Goal: Task Accomplishment & Management: Complete application form

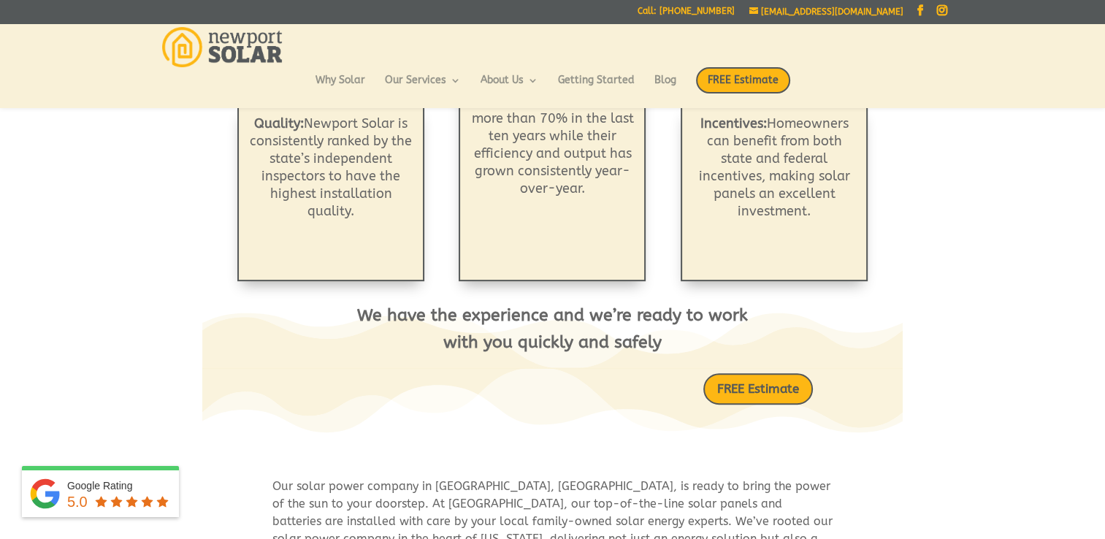
scroll to position [498, 0]
click at [759, 381] on link "FREE Estimate" at bounding box center [757, 389] width 123 height 35
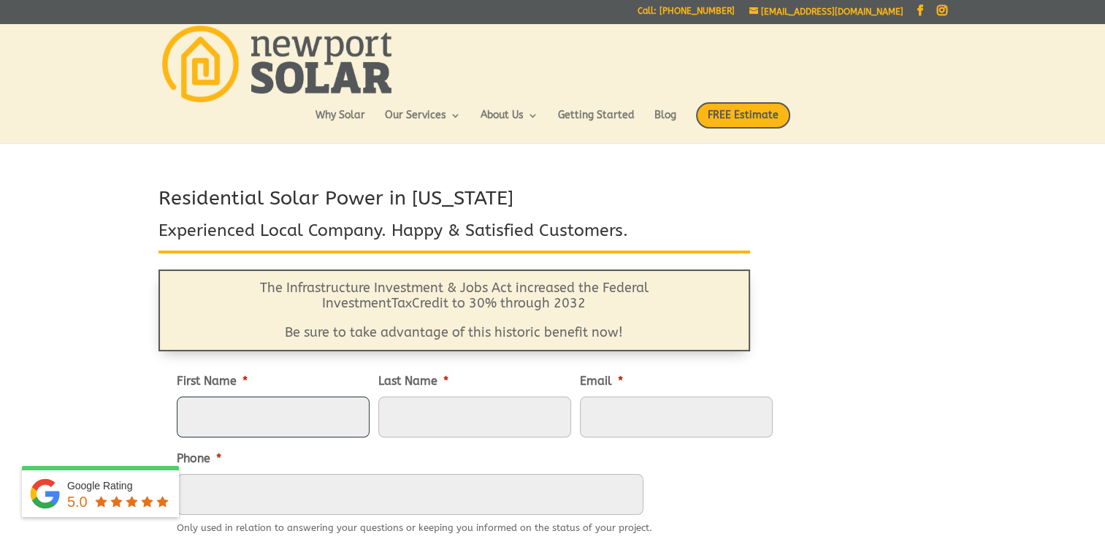
click at [302, 406] on input "First Name *" at bounding box center [273, 416] width 193 height 41
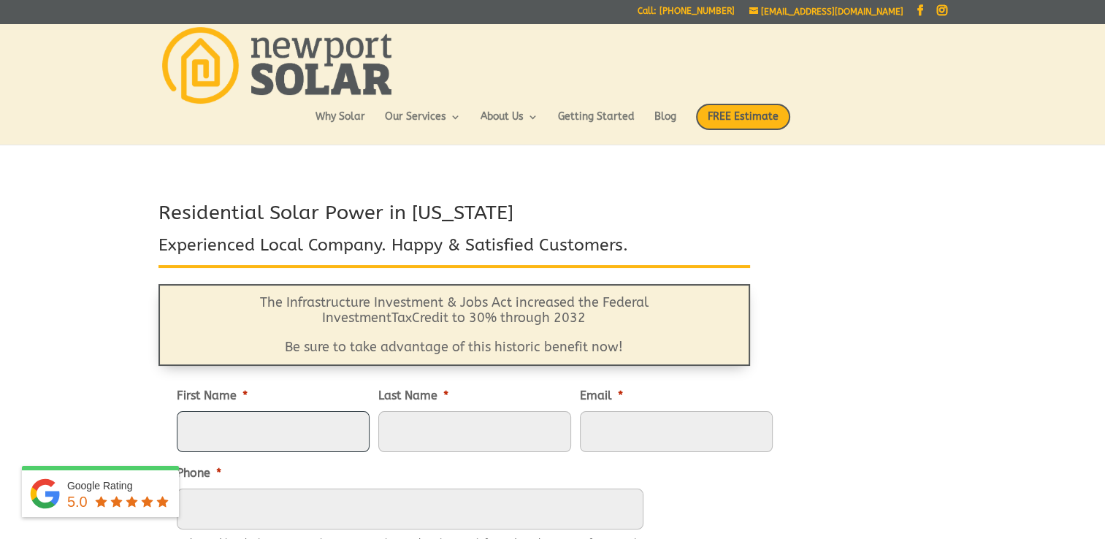
type input "[PERSON_NAME]"
type input "Brown"
type input "[PERSON_NAME][EMAIL_ADDRESS][PERSON_NAME][DOMAIN_NAME]"
type input "4016195456"
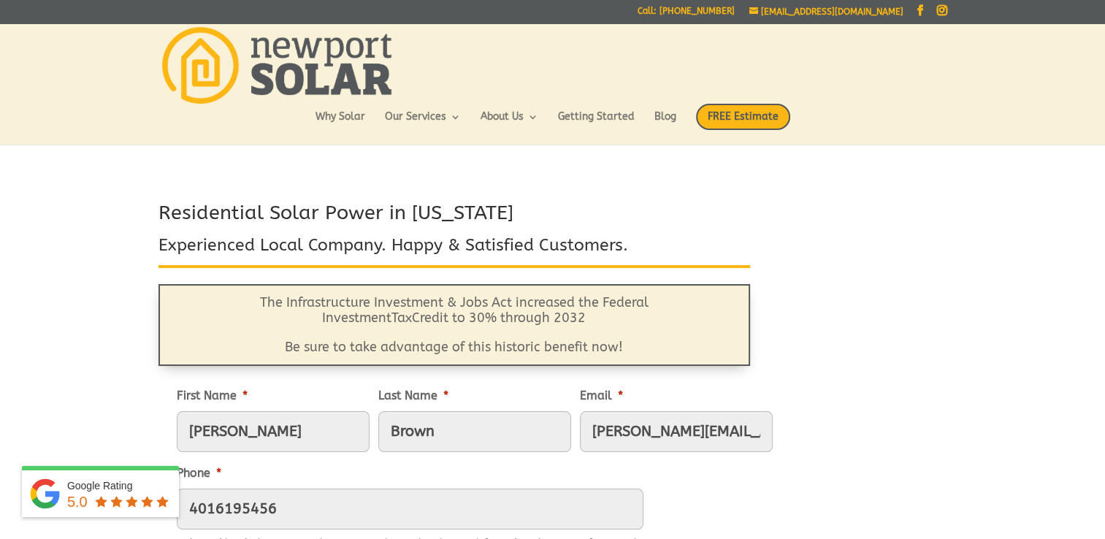
type input "[STREET_ADDRESS][PERSON_NAME]"
type input "[GEOGRAPHIC_DATA]"
type input "02842"
type input "[PHONE_NUMBER]"
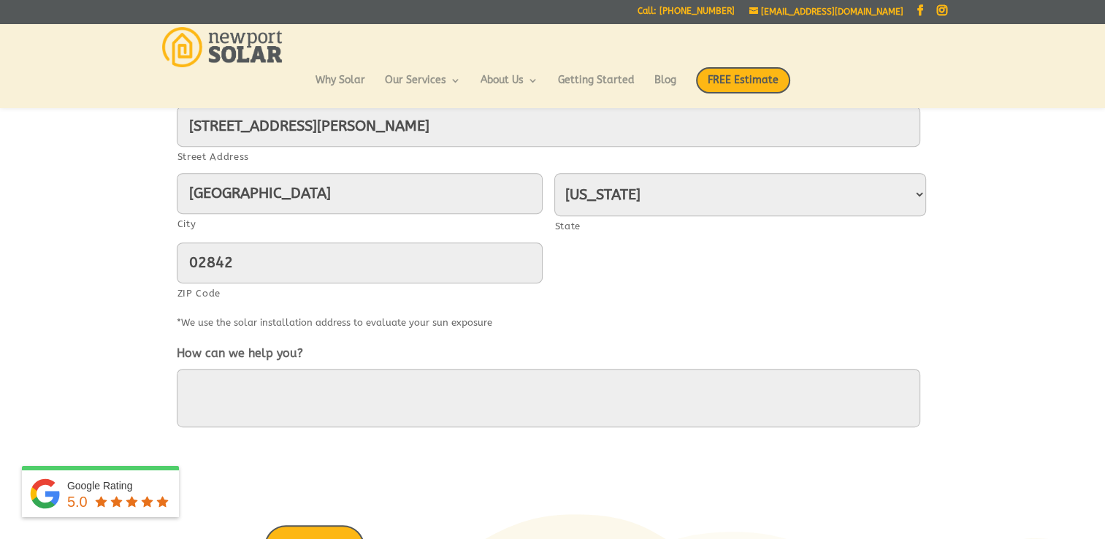
scroll to position [696, 0]
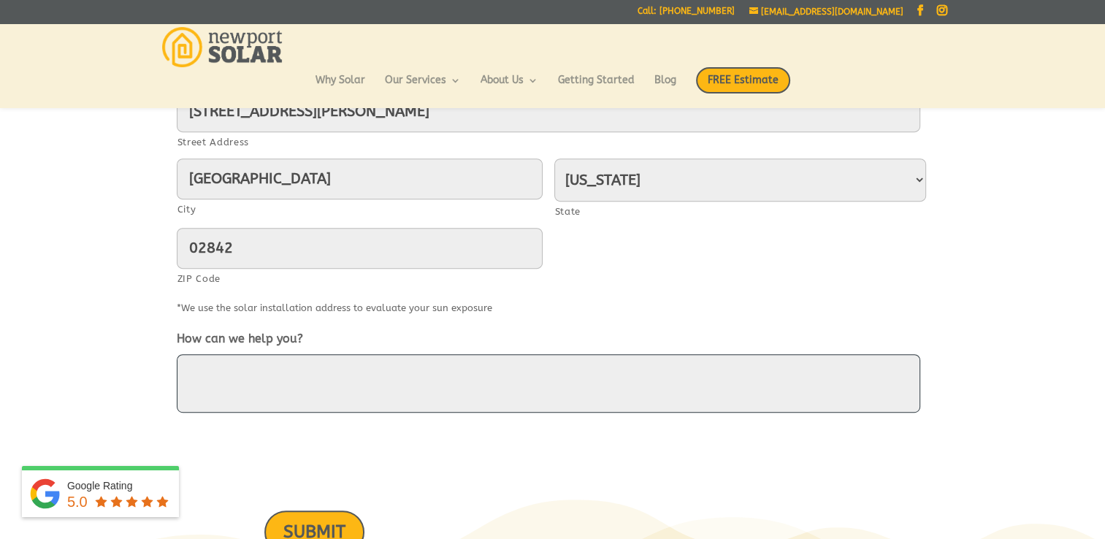
click at [258, 366] on textarea "How can we help you?" at bounding box center [548, 383] width 743 height 58
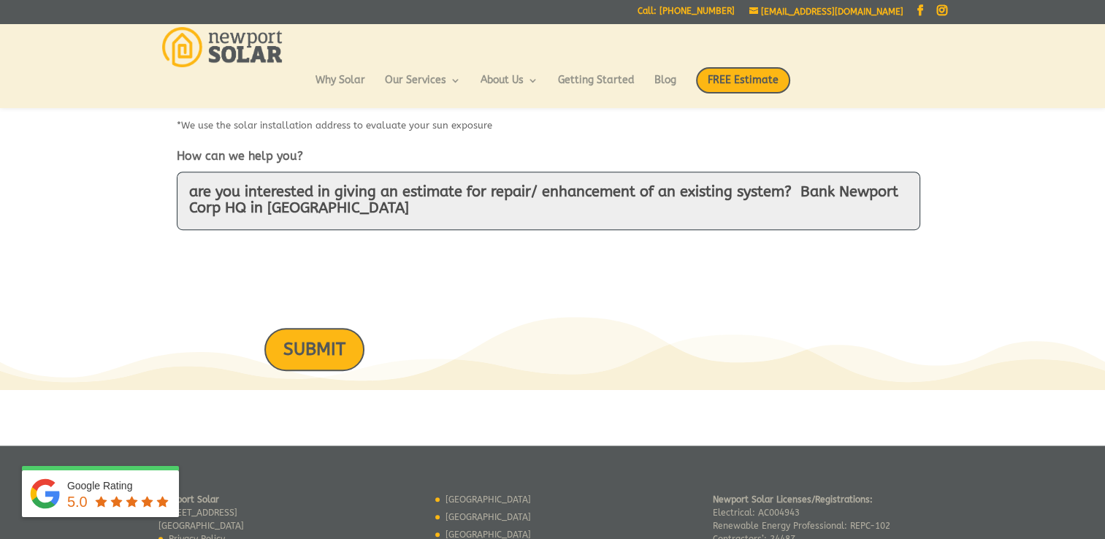
scroll to position [880, 0]
type textarea "are you interested in giving an estimate for repair/ enhancement of an existing…"
click at [320, 352] on input "SUBMIT" at bounding box center [314, 348] width 100 height 43
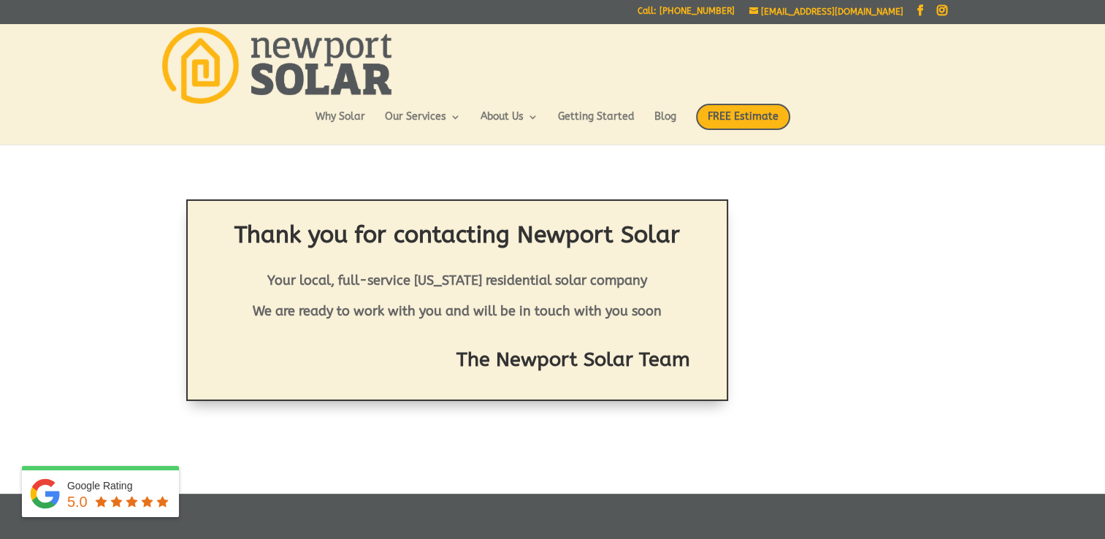
click at [320, 352] on h2 "The Newport Solar Team" at bounding box center [457, 363] width 465 height 35
